Goal: Task Accomplishment & Management: Complete application form

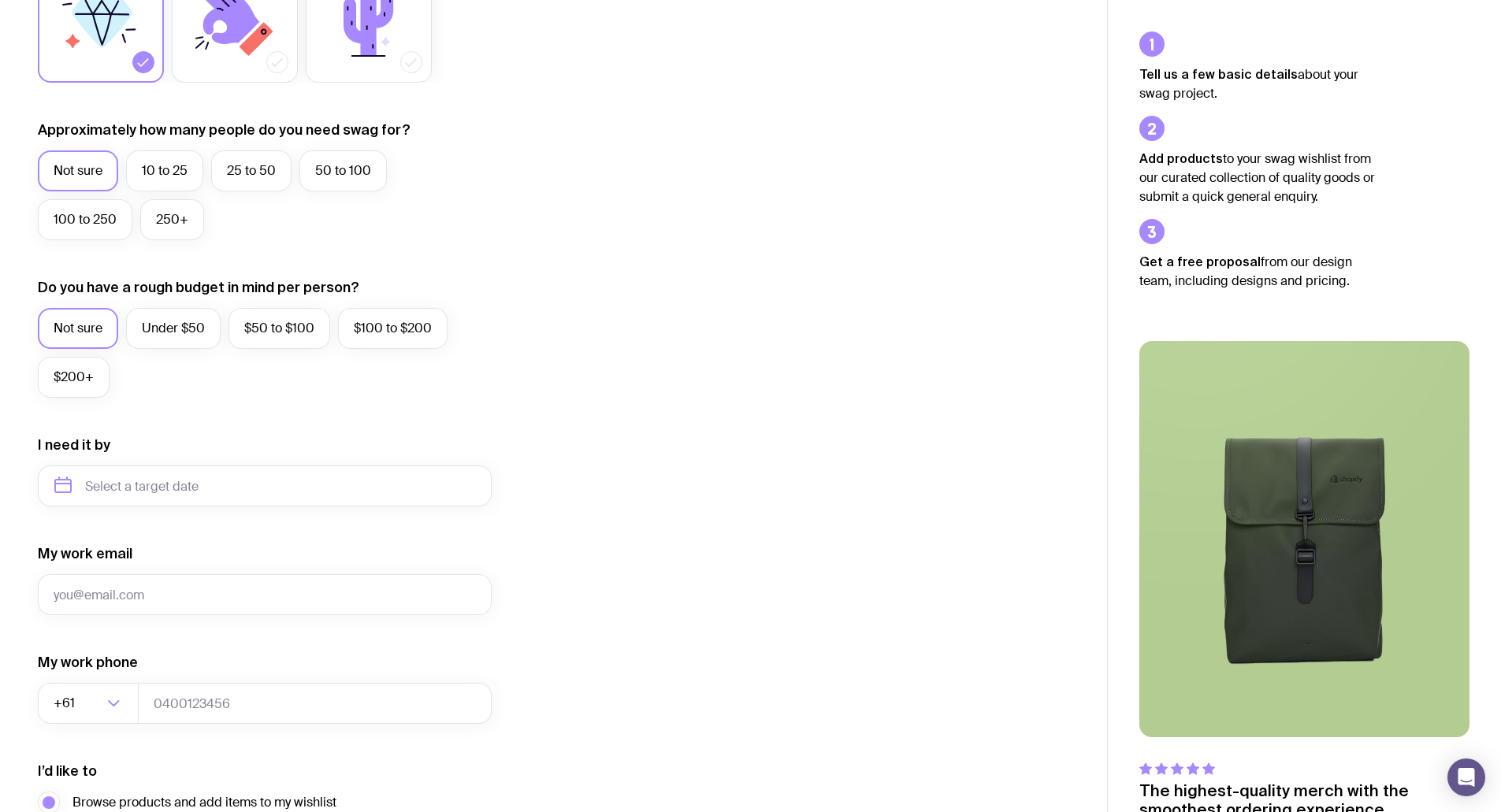
scroll to position [315, 0]
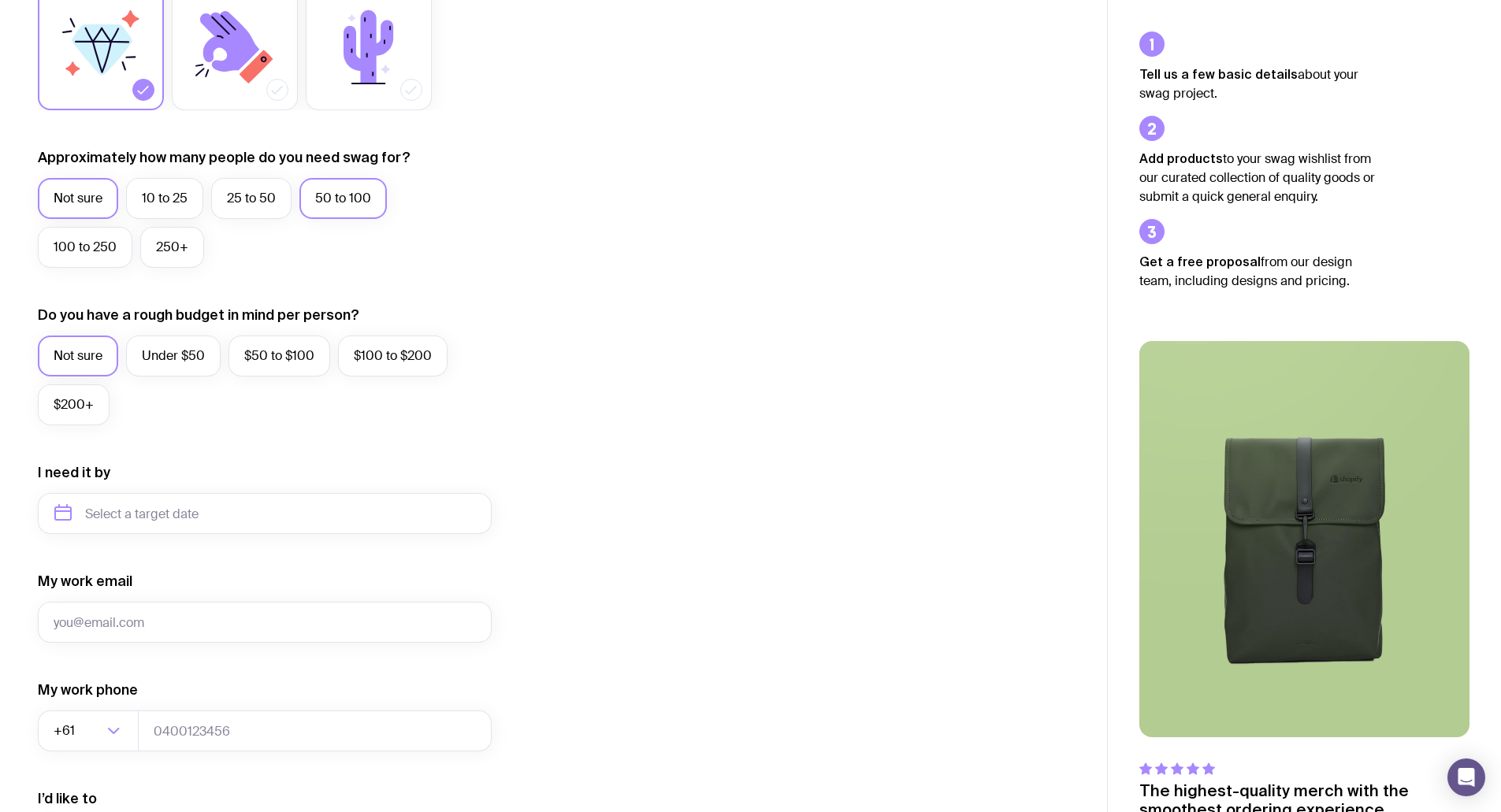
click at [335, 198] on label "50 to 100" at bounding box center [343, 198] width 88 height 41
click at [0, 0] on input "50 to 100" at bounding box center [0, 0] width 0 height 0
click at [174, 355] on label "Under $50" at bounding box center [174, 356] width 95 height 41
click at [0, 0] on input "Under $50" at bounding box center [0, 0] width 0 height 0
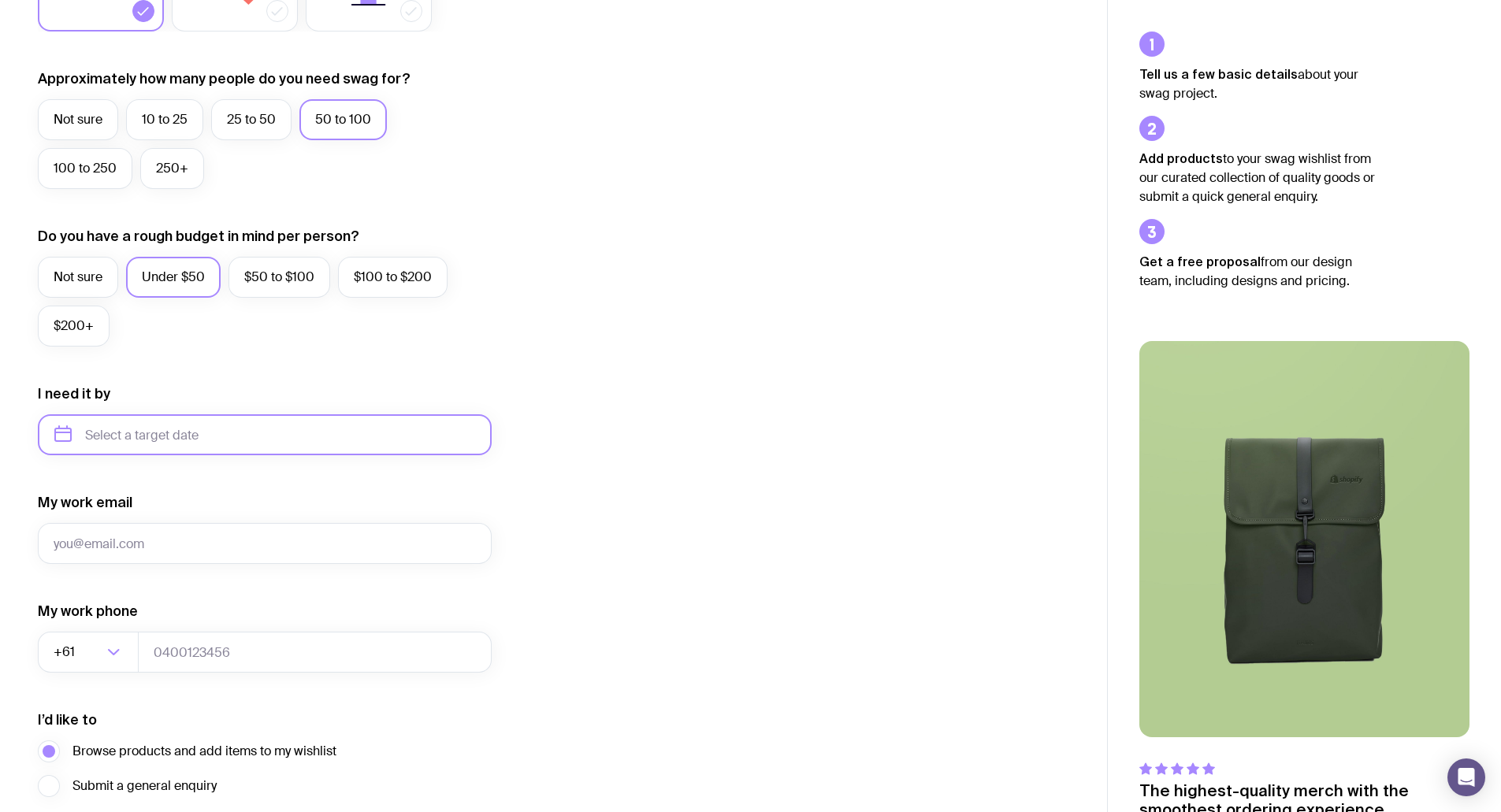
click at [163, 438] on input "text" at bounding box center [264, 434] width 454 height 41
click at [209, 490] on icon "button" at bounding box center [214, 488] width 19 height 19
click at [142, 592] on button "Aug" at bounding box center [139, 594] width 58 height 32
type input "[DATE]"
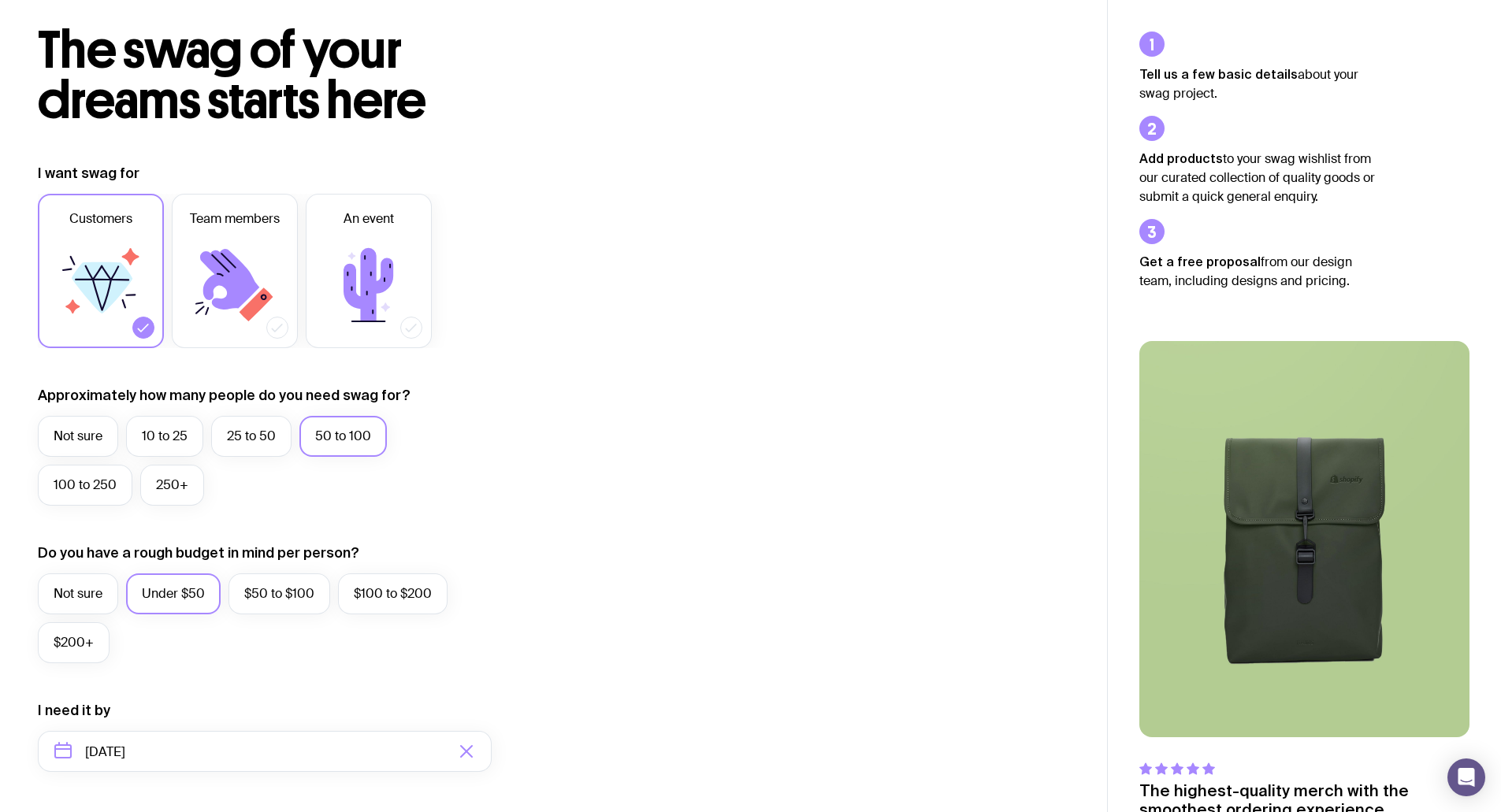
scroll to position [0, 0]
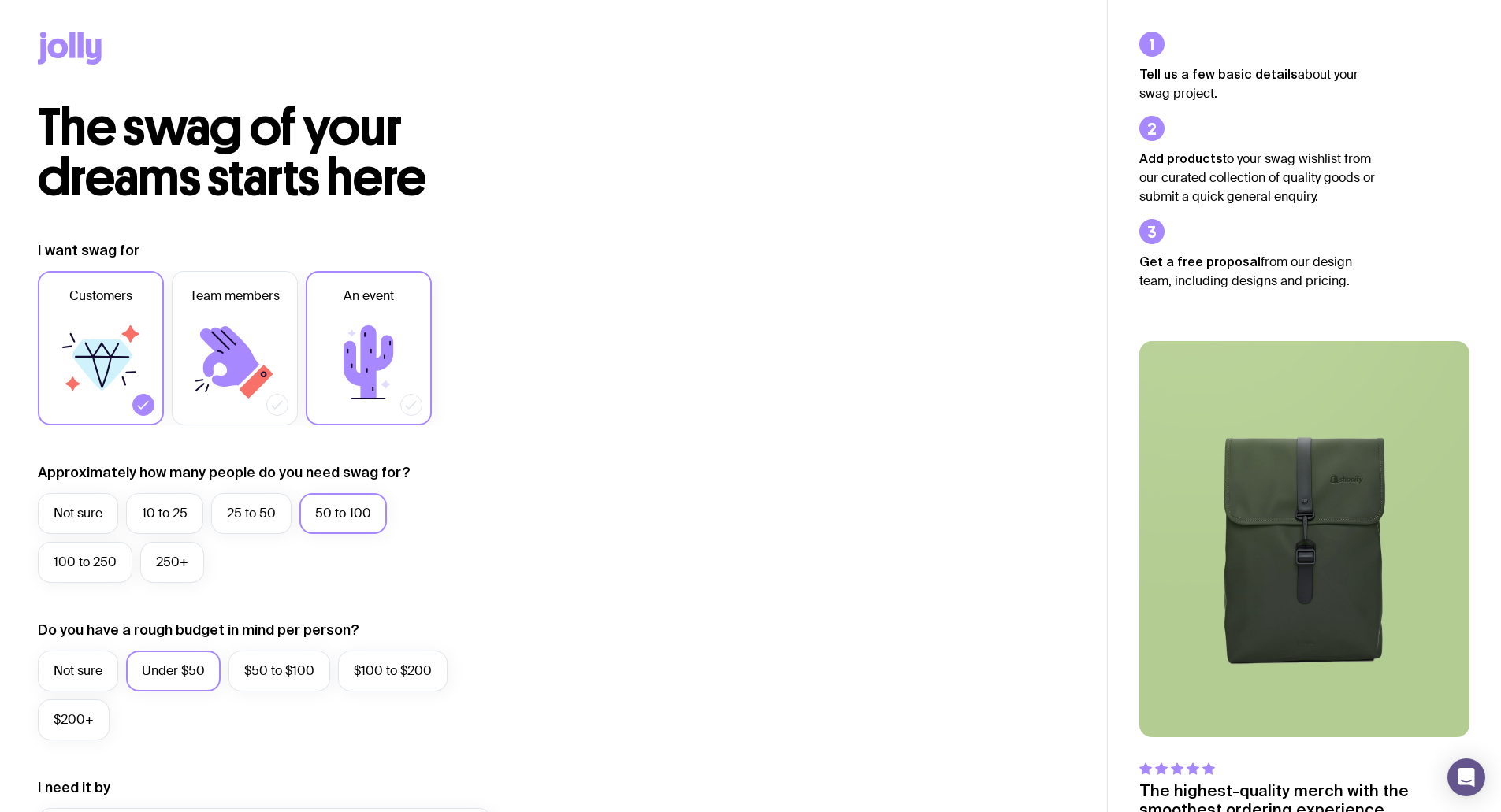
click at [349, 371] on icon at bounding box center [368, 362] width 50 height 74
click at [0, 0] on input "An event" at bounding box center [0, 0] width 0 height 0
click at [101, 353] on icon at bounding box center [102, 365] width 61 height 51
click at [0, 0] on input "Customers" at bounding box center [0, 0] width 0 height 0
click at [104, 353] on icon at bounding box center [102, 365] width 61 height 51
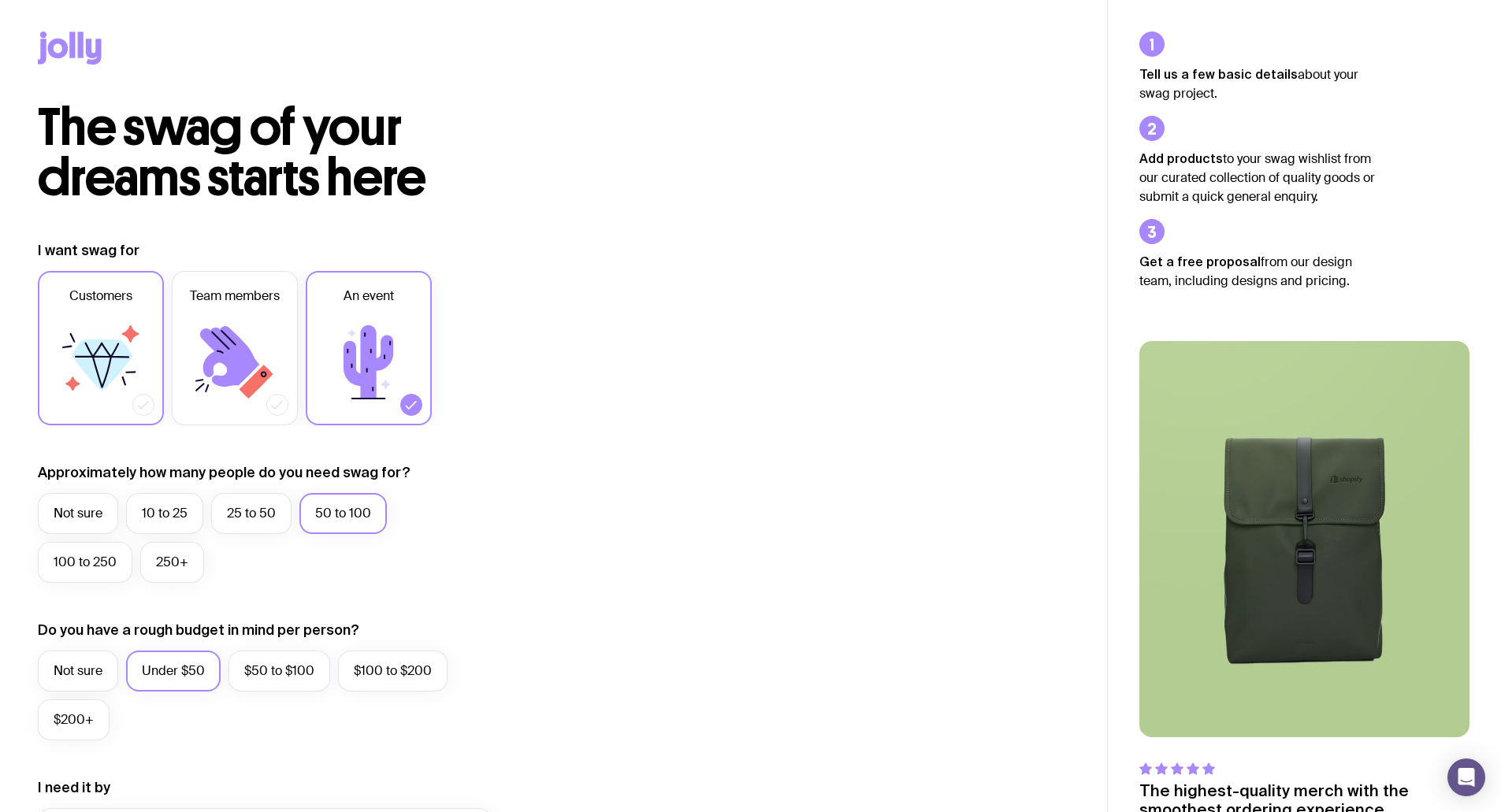
click at [0, 0] on input "Customers" at bounding box center [0, 0] width 0 height 0
click at [681, 402] on div "I want swag for Customers Team members An event Approximately how many people d…" at bounding box center [553, 755] width 1031 height 1029
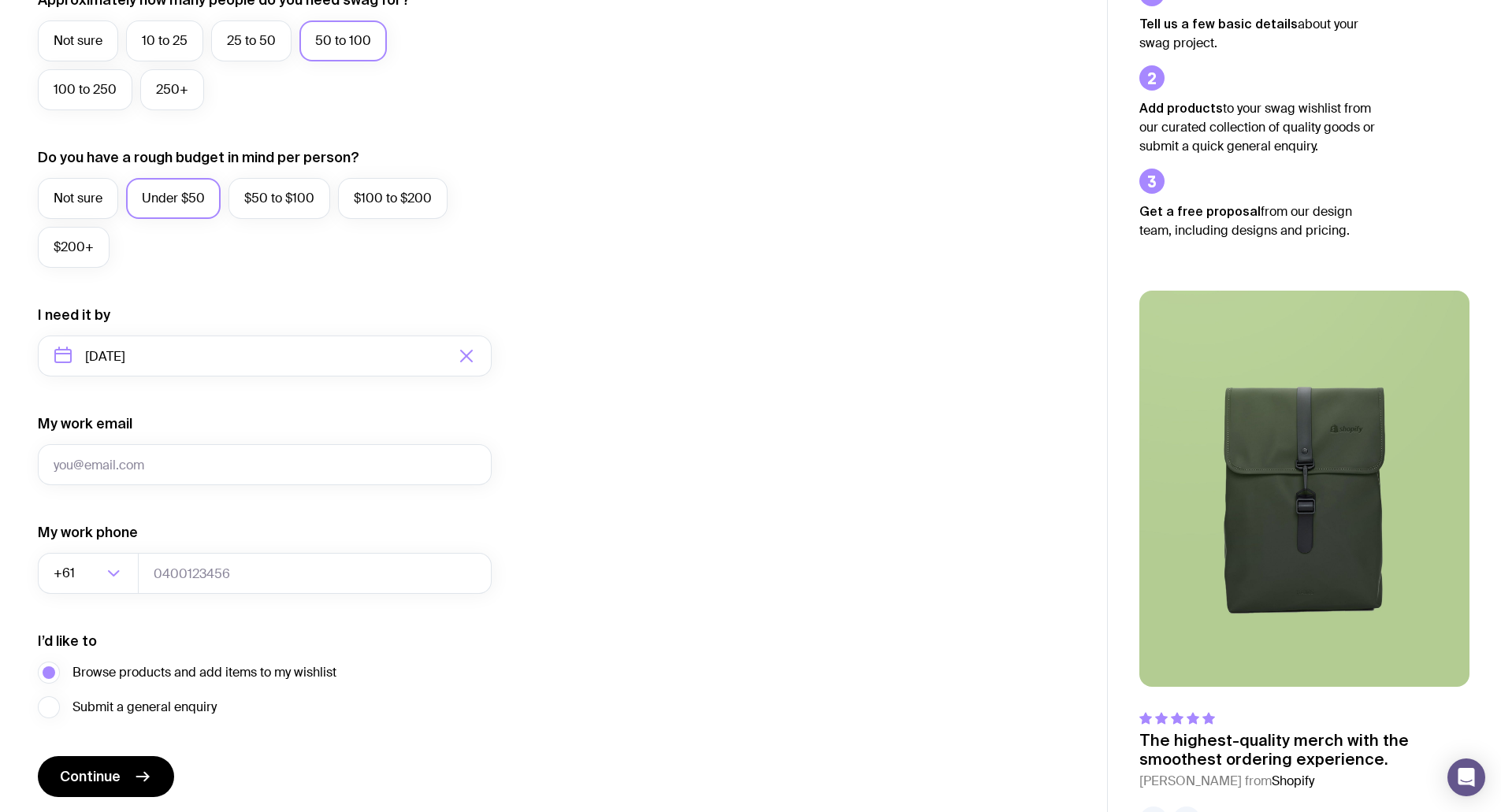
scroll to position [527, 0]
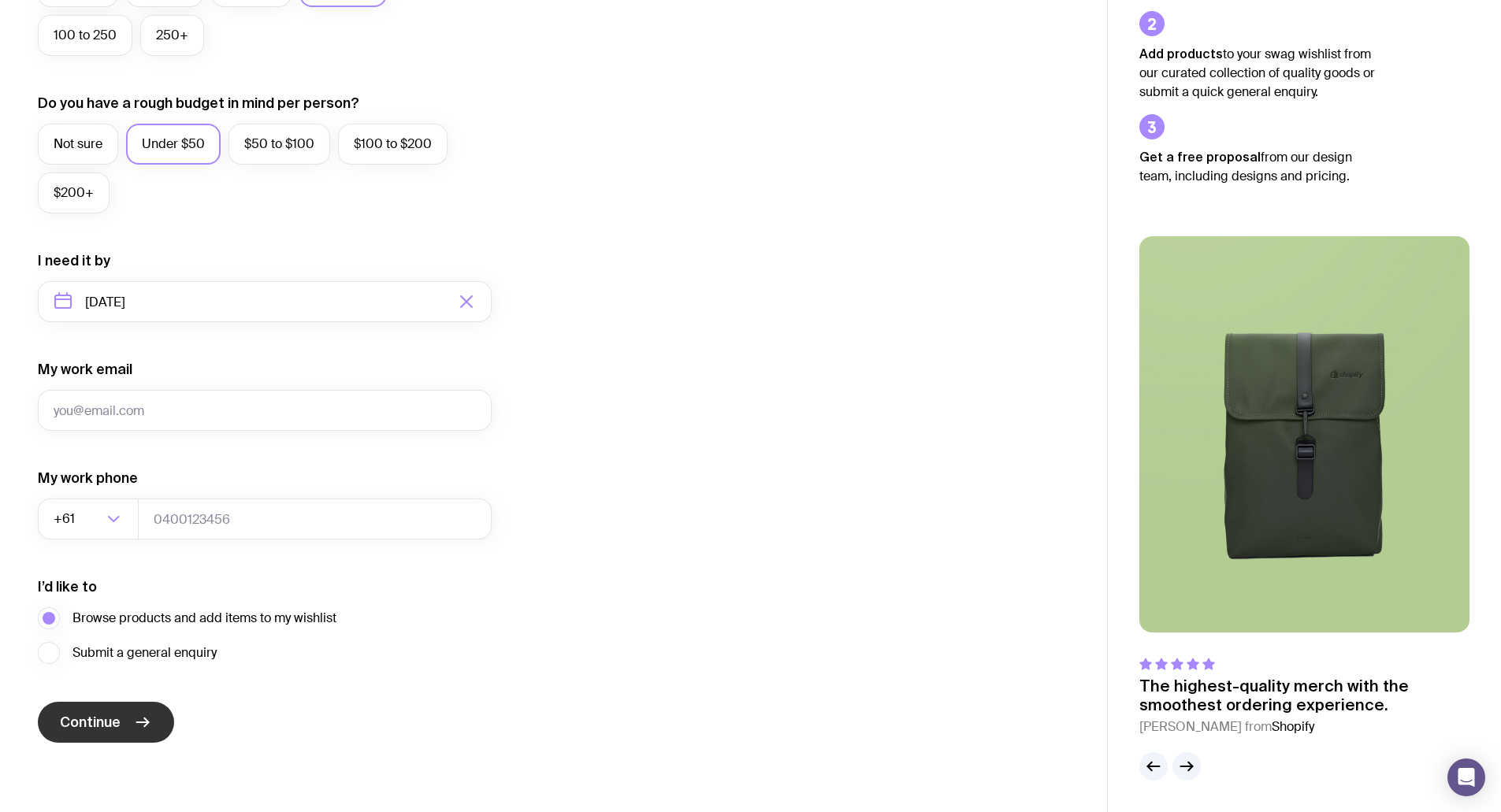
click at [82, 717] on span "Continue" at bounding box center [89, 723] width 61 height 19
